Goal: Find specific page/section: Find specific page/section

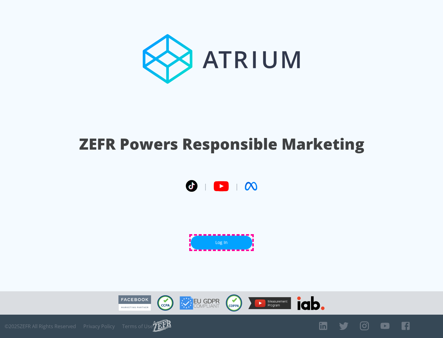
click at [221, 243] on link "Log In" at bounding box center [221, 243] width 61 height 14
